Goal: Check status: Check status

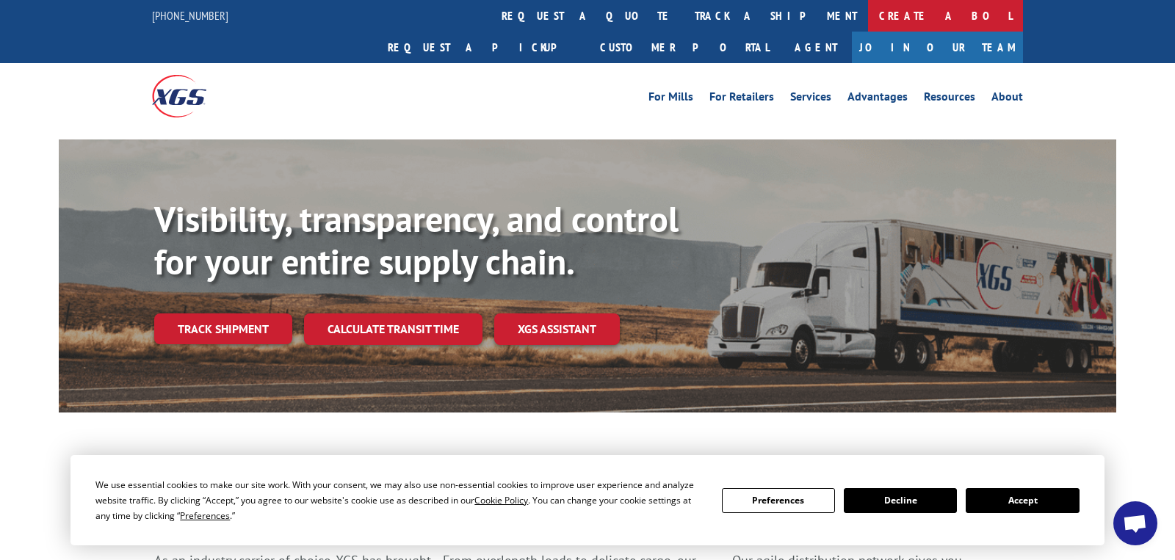
click at [868, 15] on link "Create a BOL" at bounding box center [945, 16] width 155 height 32
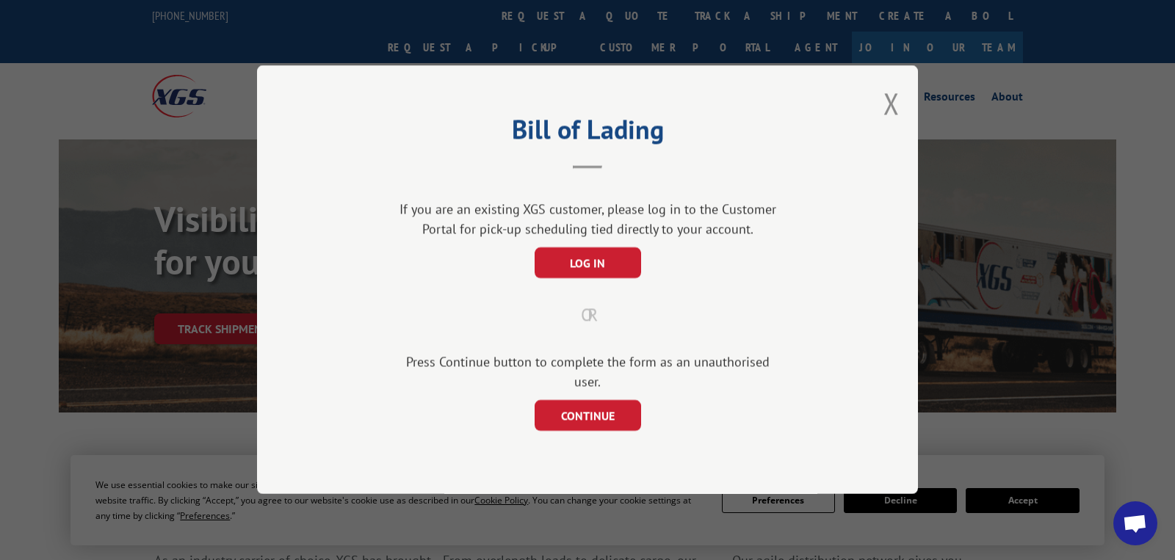
click at [882, 106] on div "Bill of Lading If you are an existing XGS customer, please log in to the Custom…" at bounding box center [587, 279] width 661 height 429
click at [895, 112] on button "Close modal" at bounding box center [891, 103] width 16 height 39
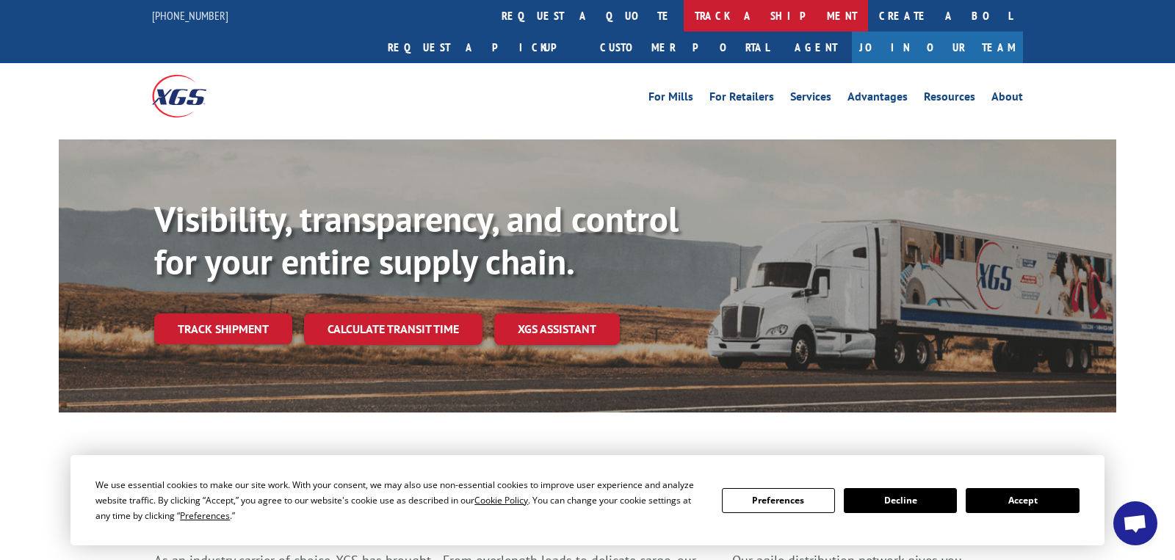
click at [683, 22] on link "track a shipment" at bounding box center [775, 16] width 184 height 32
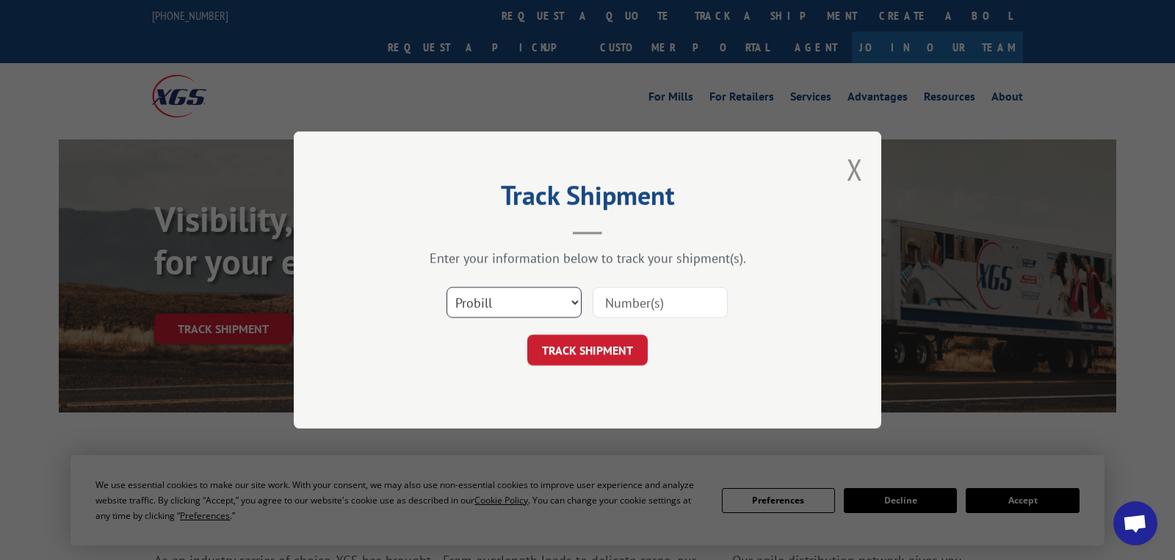
click at [545, 288] on select "Select category... Probill BOL PO" at bounding box center [513, 302] width 135 height 31
select select "bol"
click at [446, 287] on select "Select category... Probill BOL PO" at bounding box center [513, 302] width 135 height 31
click at [659, 296] on input at bounding box center [659, 302] width 135 height 31
paste input "HHH0061152678"
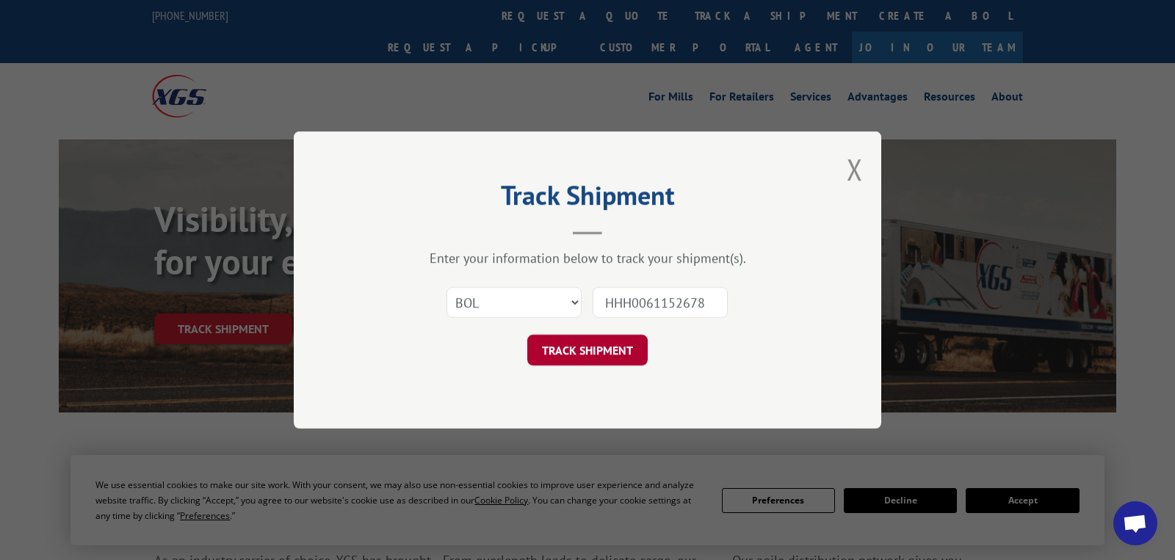
type input "HHH0061152678"
click at [597, 354] on button "TRACK SHIPMENT" at bounding box center [587, 350] width 120 height 31
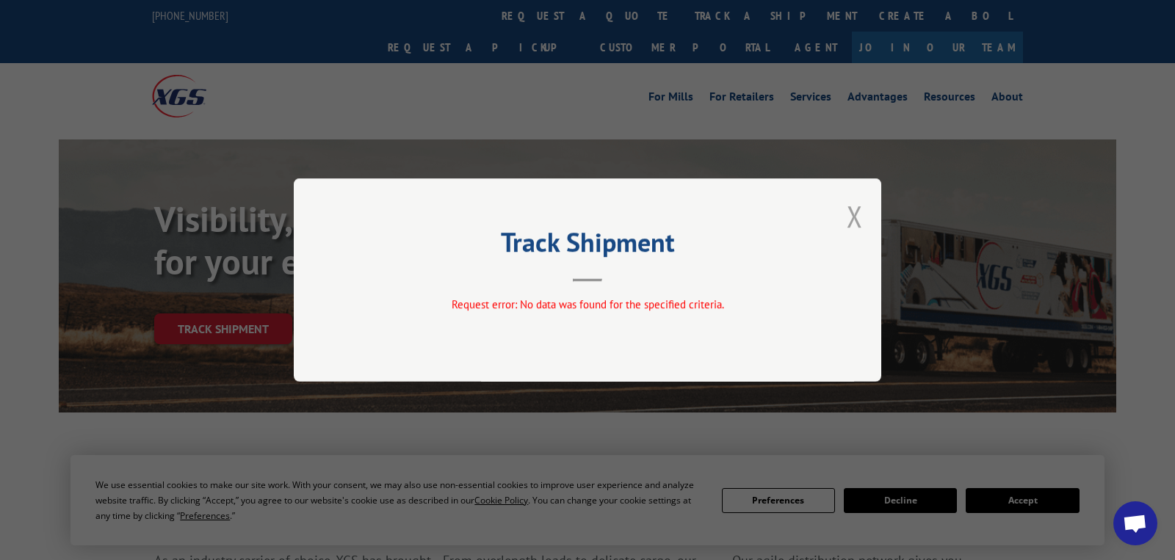
click at [853, 212] on button "Close modal" at bounding box center [854, 216] width 16 height 39
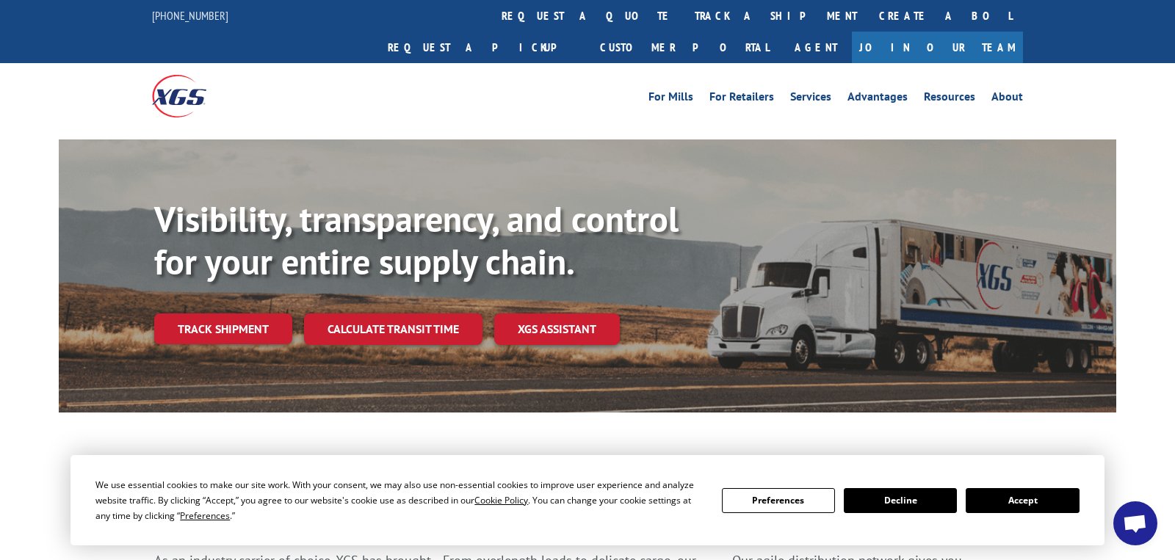
click at [1042, 509] on button "Accept" at bounding box center [1021, 500] width 113 height 25
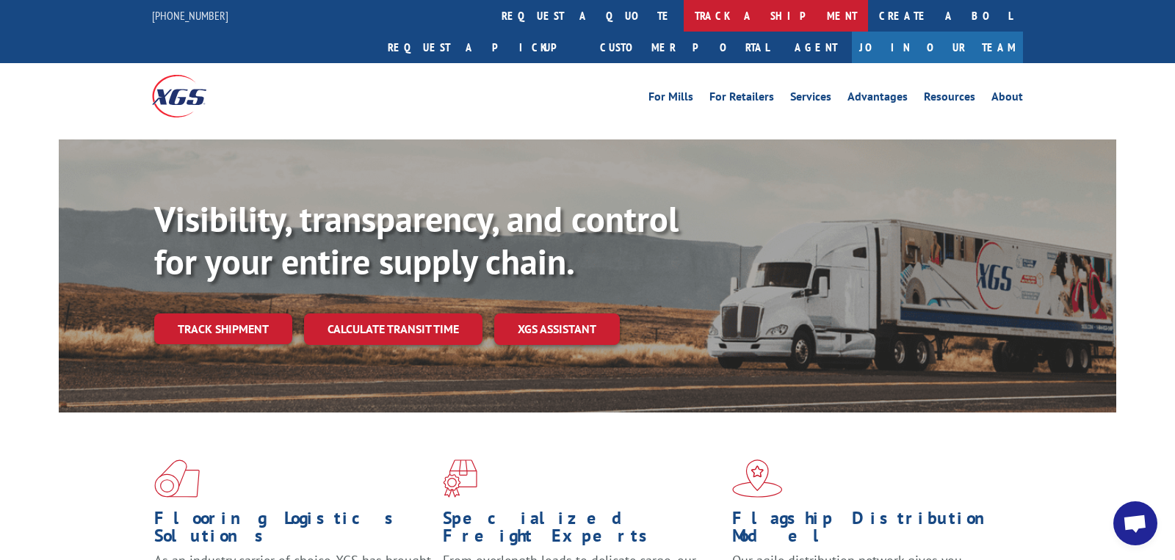
click at [683, 18] on link "track a shipment" at bounding box center [775, 16] width 184 height 32
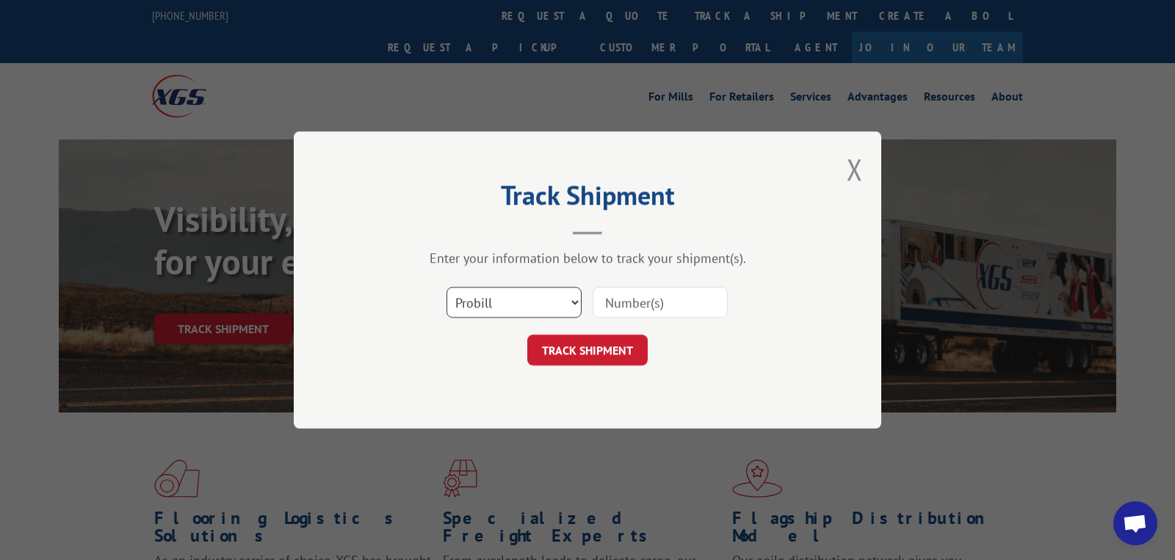
click at [543, 299] on select "Select category... Probill BOL PO" at bounding box center [513, 302] width 135 height 31
select select "bol"
click at [446, 287] on select "Select category... Probill BOL PO" at bounding box center [513, 302] width 135 height 31
click at [658, 300] on input at bounding box center [659, 302] width 135 height 31
paste input "HHH0061152728"
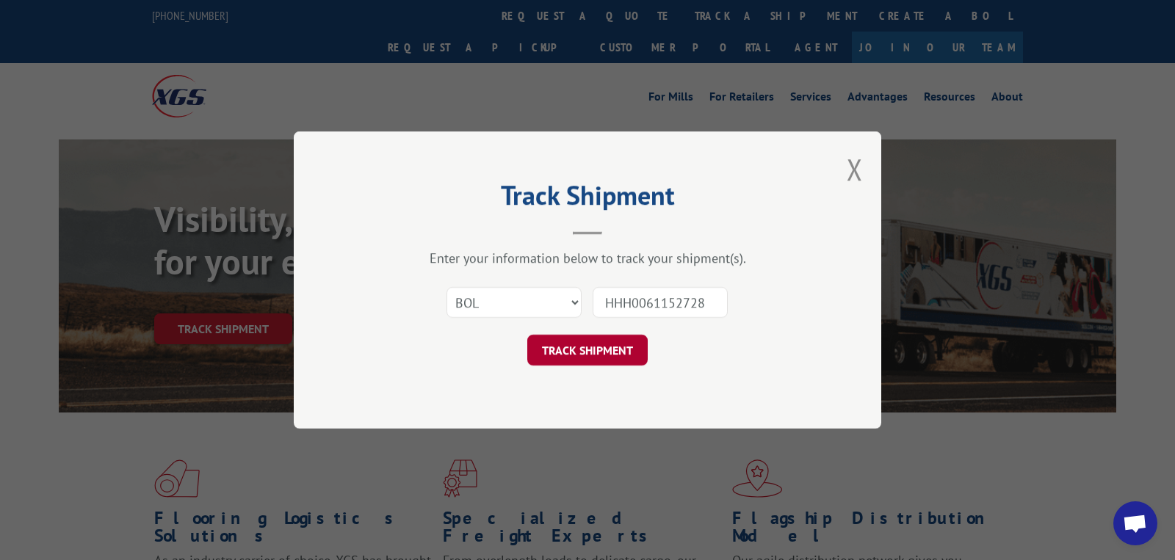
type input "HHH0061152728"
click at [589, 357] on button "TRACK SHIPMENT" at bounding box center [587, 350] width 120 height 31
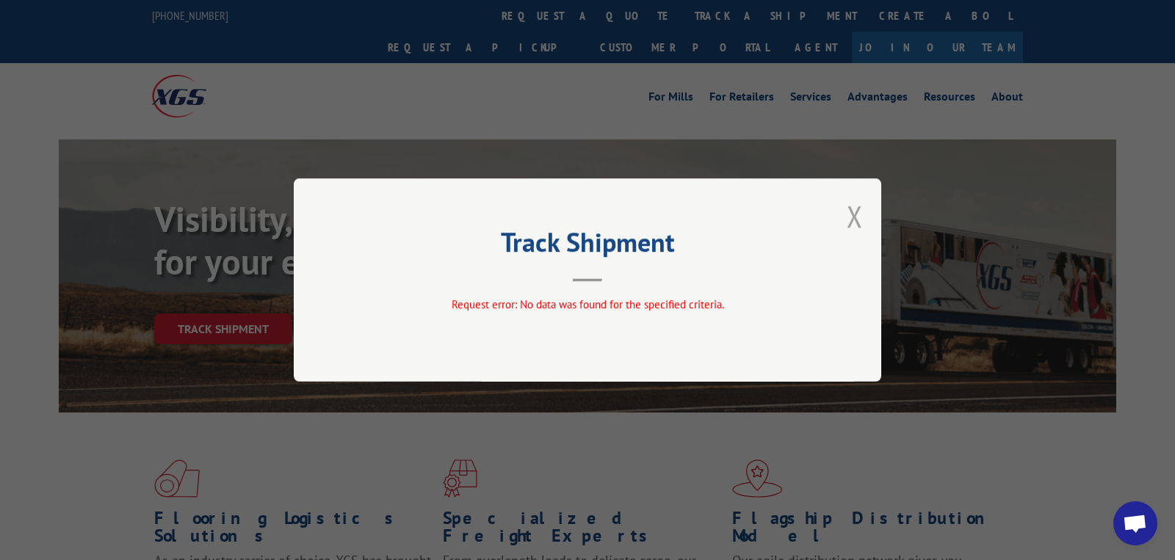
click at [858, 220] on button "Close modal" at bounding box center [854, 216] width 16 height 39
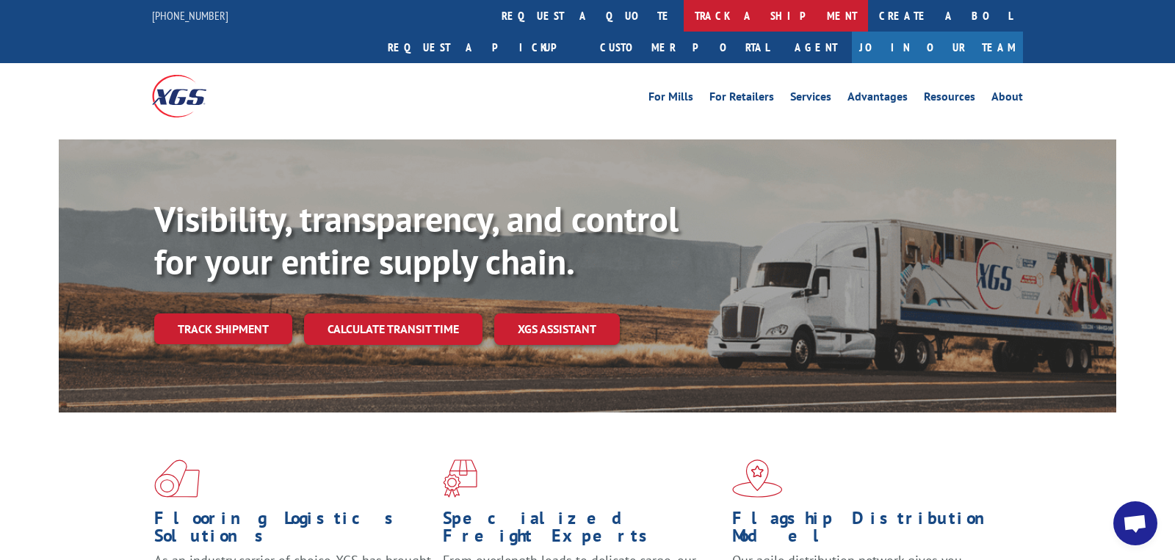
click at [683, 12] on link "track a shipment" at bounding box center [775, 16] width 184 height 32
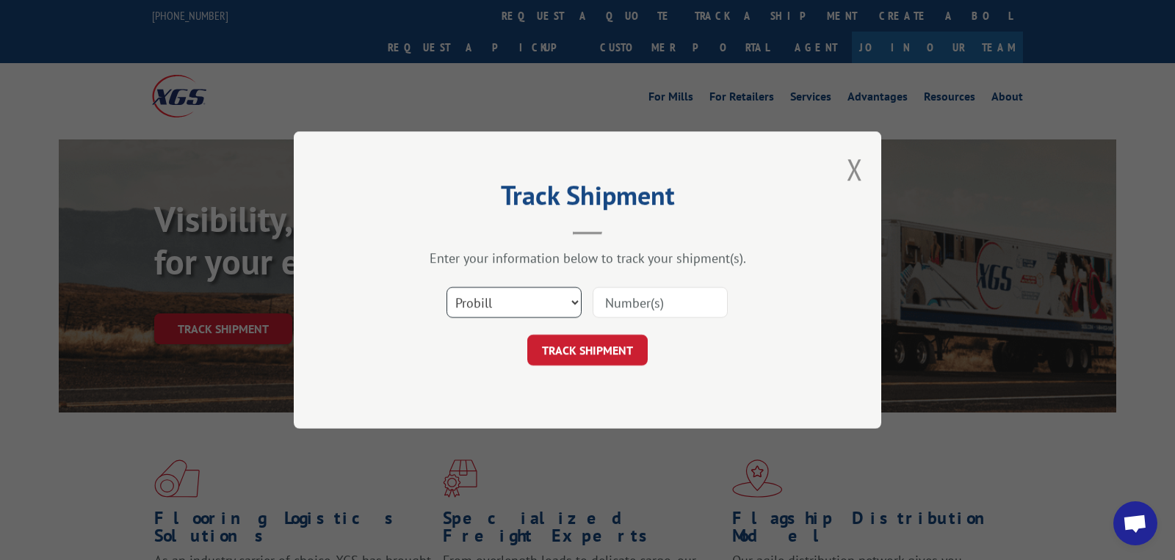
click at [498, 301] on select "Select category... Probill BOL PO" at bounding box center [513, 302] width 135 height 31
select select "bol"
click at [446, 287] on select "Select category... Probill BOL PO" at bounding box center [513, 302] width 135 height 31
click at [613, 306] on input at bounding box center [659, 302] width 135 height 31
paste input "HHH0061152741"
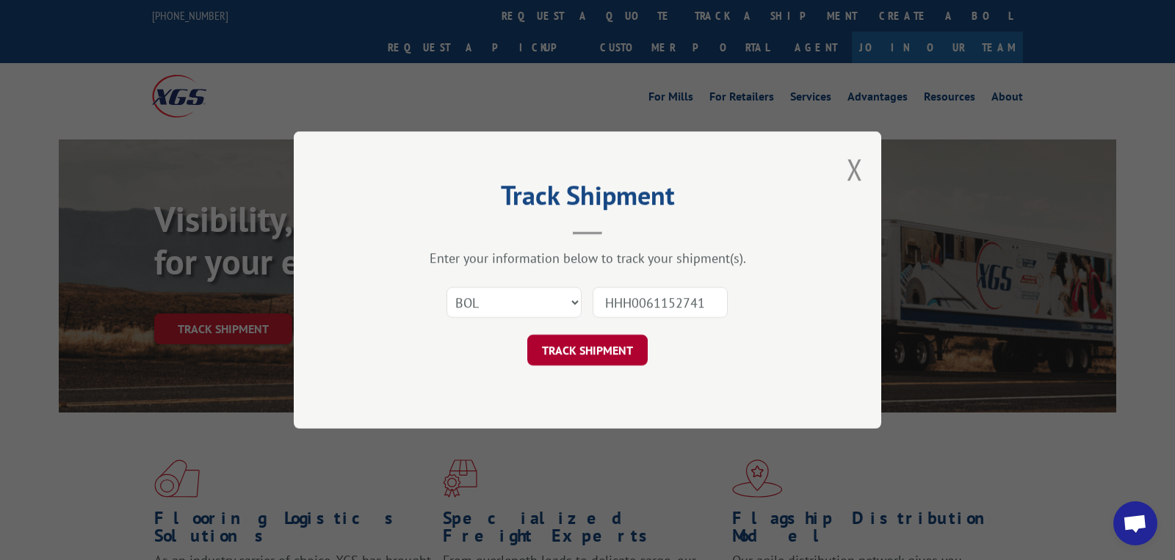
type input "HHH0061152741"
click at [595, 358] on button "TRACK SHIPMENT" at bounding box center [587, 350] width 120 height 31
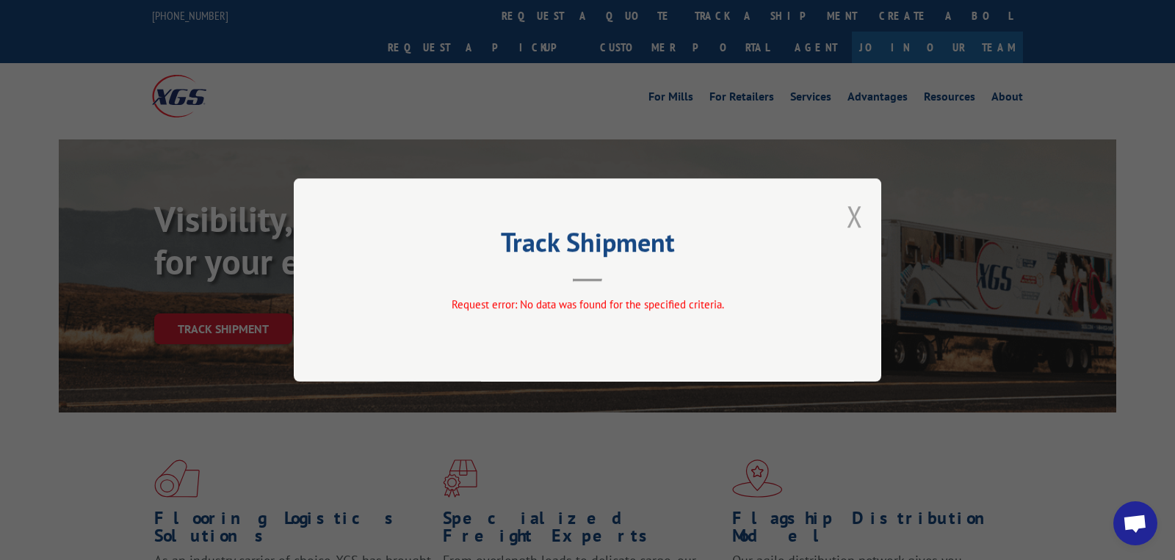
click at [847, 214] on button "Close modal" at bounding box center [854, 216] width 16 height 39
